Goal: Task Accomplishment & Management: Manage account settings

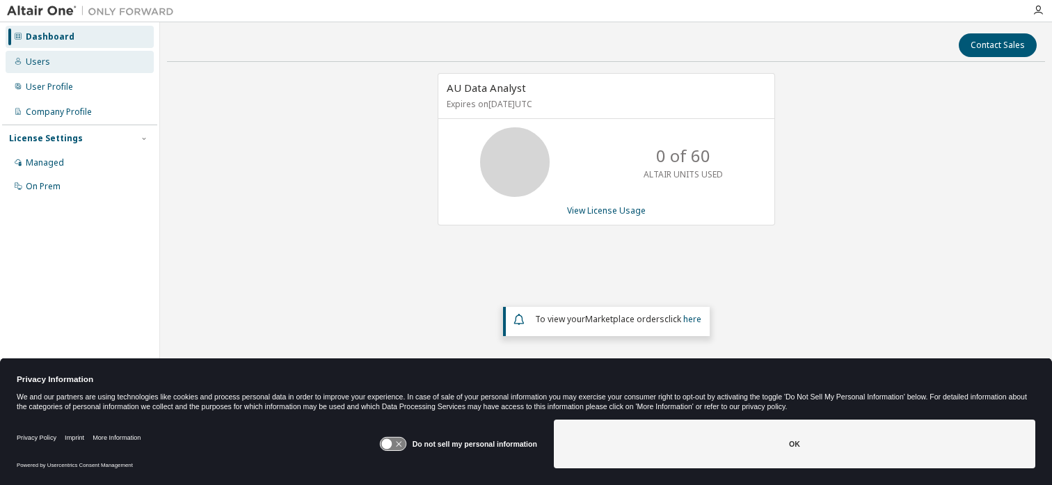
click at [29, 58] on div "Users" at bounding box center [38, 61] width 24 height 11
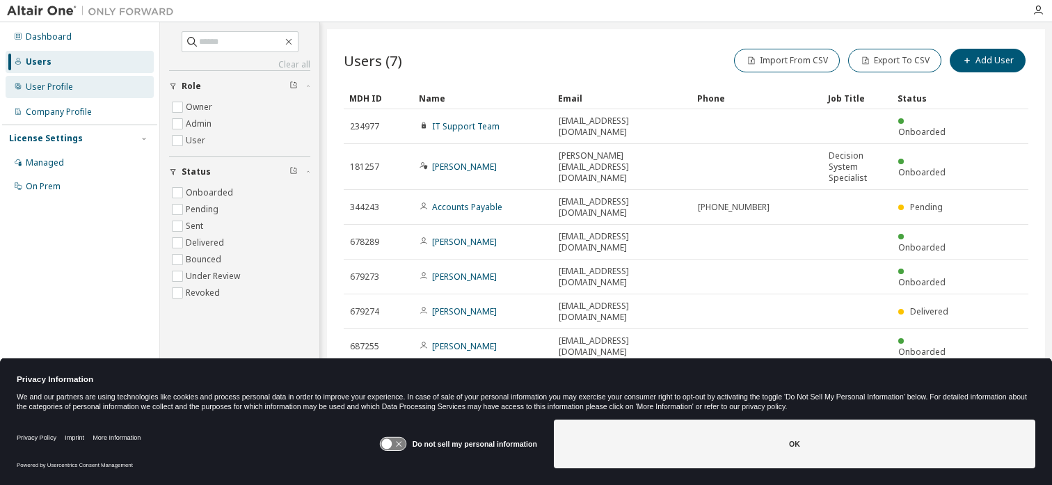
click at [33, 91] on div "User Profile" at bounding box center [49, 86] width 47 height 11
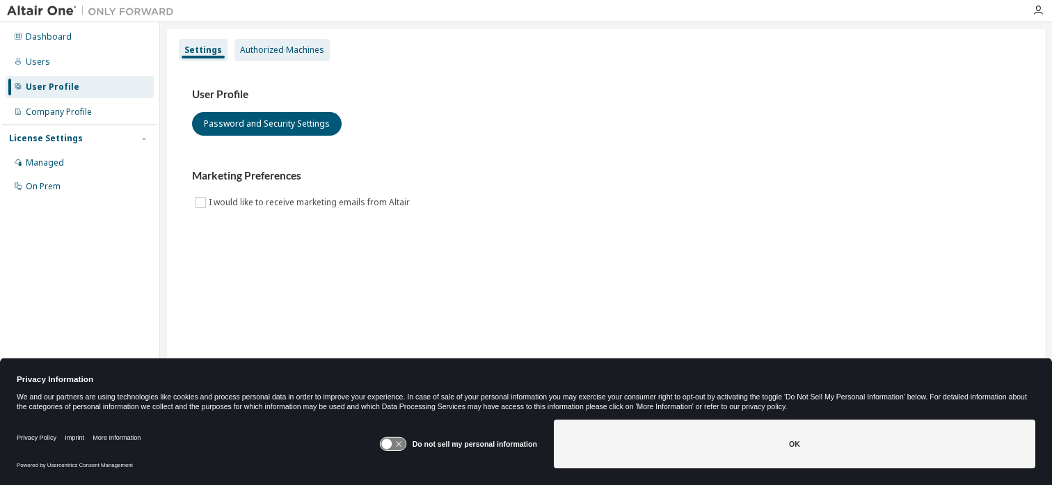
click at [318, 54] on div "Authorized Machines" at bounding box center [282, 50] width 84 height 11
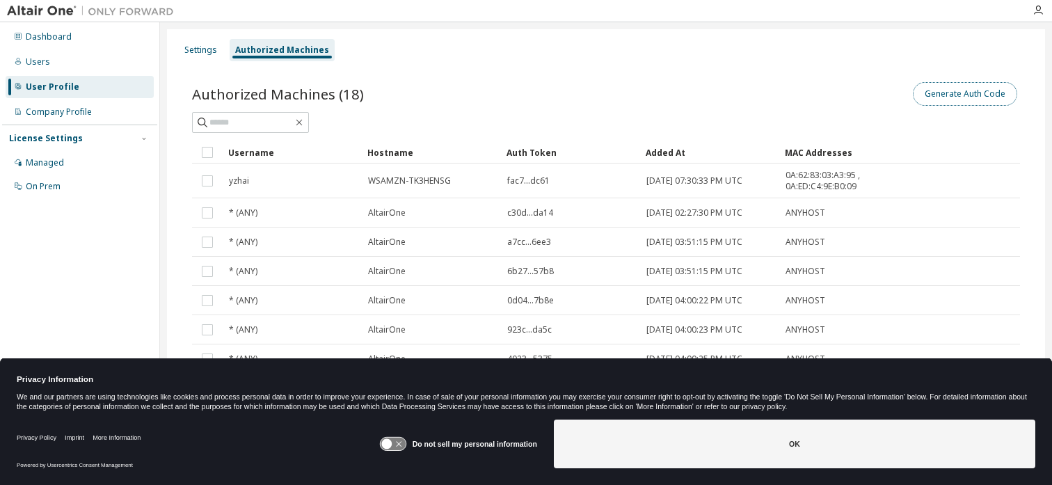
click at [978, 89] on button "Generate Auth Code" at bounding box center [965, 94] width 104 height 24
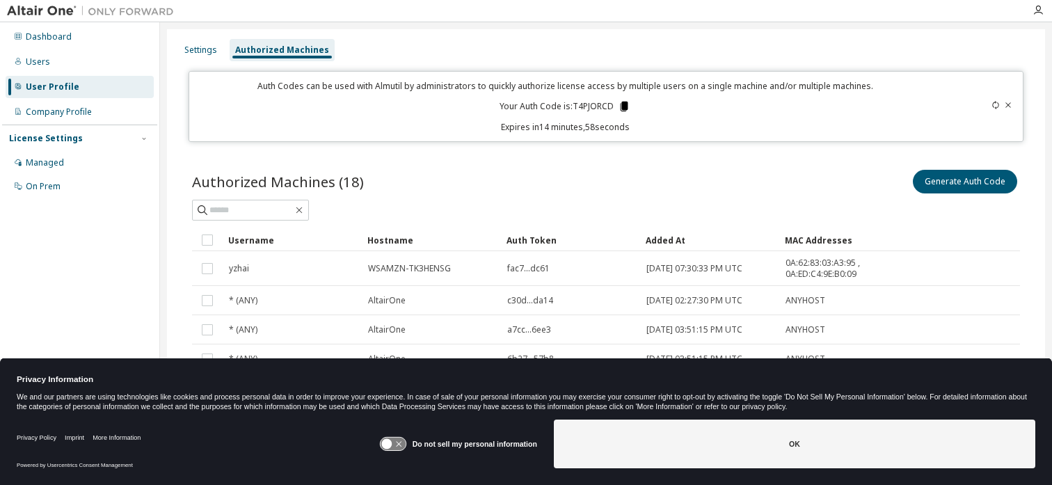
click at [621, 109] on icon at bounding box center [625, 107] width 8 height 10
